Goal: Task Accomplishment & Management: Manage account settings

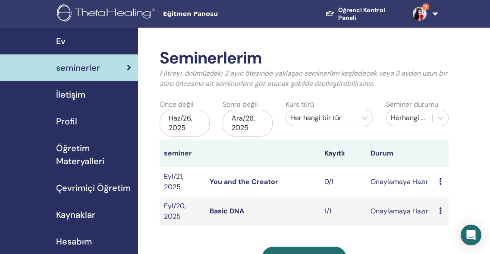
click at [230, 212] on link "Basic DNA" at bounding box center [227, 210] width 35 height 9
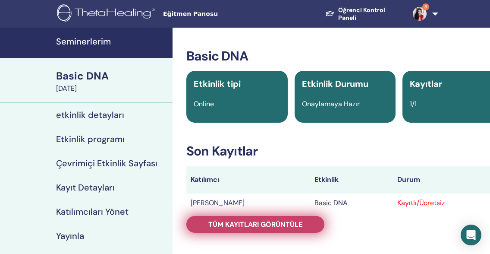
click at [261, 218] on link "Tüm kayıtları görüntüle" at bounding box center [255, 224] width 138 height 17
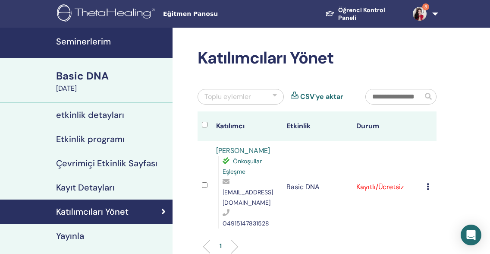
scroll to position [86, 0]
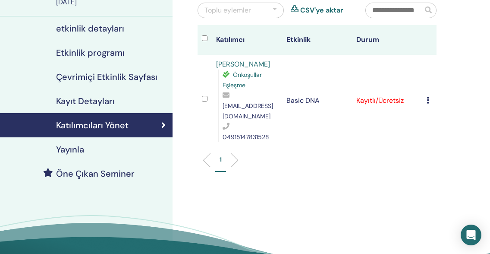
click at [431, 95] on div "Kaydı İptal Et Otomatik onaylama Ücretli Olarak İşaretle Ödenmemiş olarak işare…" at bounding box center [430, 100] width 6 height 10
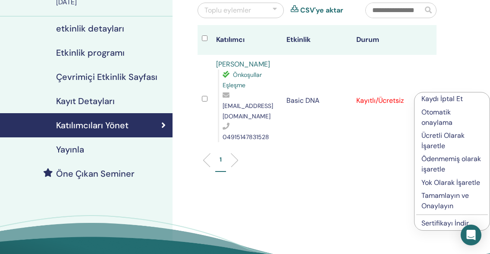
click at [436, 135] on p "Ücretli Olarak İşaretle" at bounding box center [451, 140] width 61 height 21
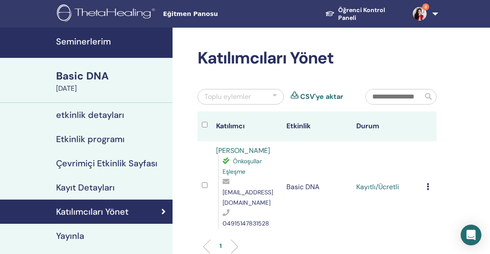
click at [429, 183] on icon at bounding box center [428, 186] width 3 height 7
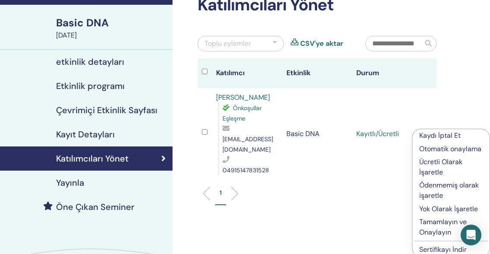
scroll to position [86, 0]
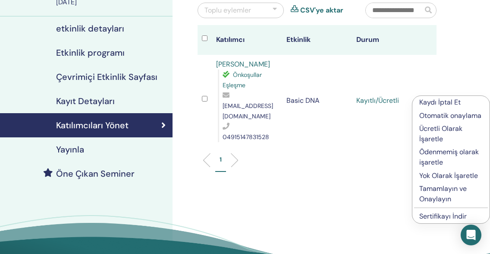
click at [437, 217] on link "Sertifikayı İndir" at bounding box center [442, 215] width 47 height 9
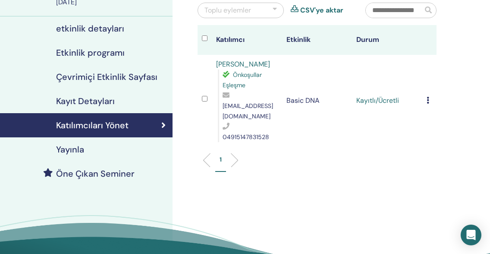
click at [430, 96] on div "Kaydı İptal Et Otomatik onaylama Ücretli Olarak İşaretle Ödenmemiş olarak işare…" at bounding box center [430, 100] width 6 height 10
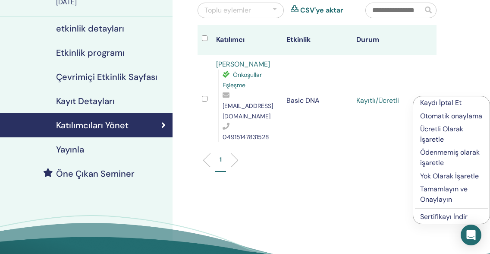
click at [440, 187] on p "Tamamlayın ve Onaylayın" at bounding box center [451, 194] width 63 height 21
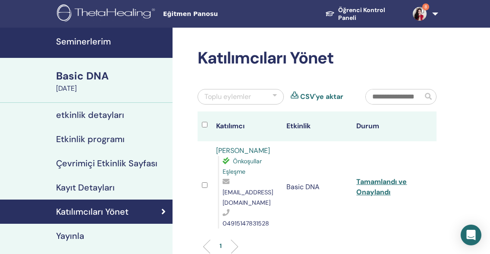
click at [89, 40] on h4 "Seminerlerim" at bounding box center [111, 41] width 111 height 10
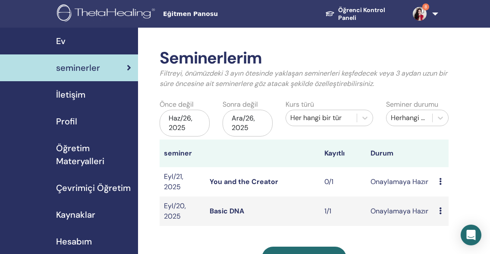
click at [255, 180] on link "You and the Creator" at bounding box center [244, 181] width 69 height 9
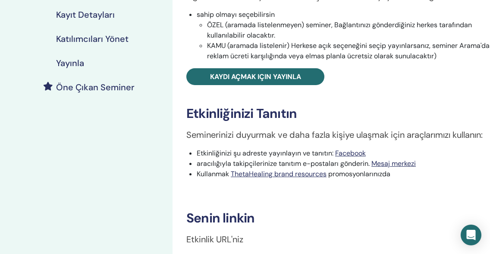
scroll to position [259, 0]
